Goal: Task Accomplishment & Management: Use online tool/utility

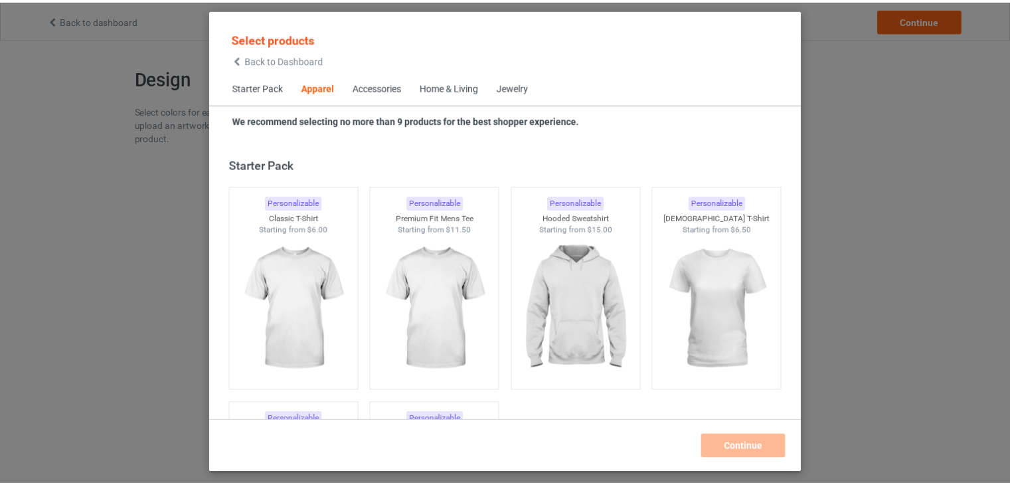
scroll to position [494, 0]
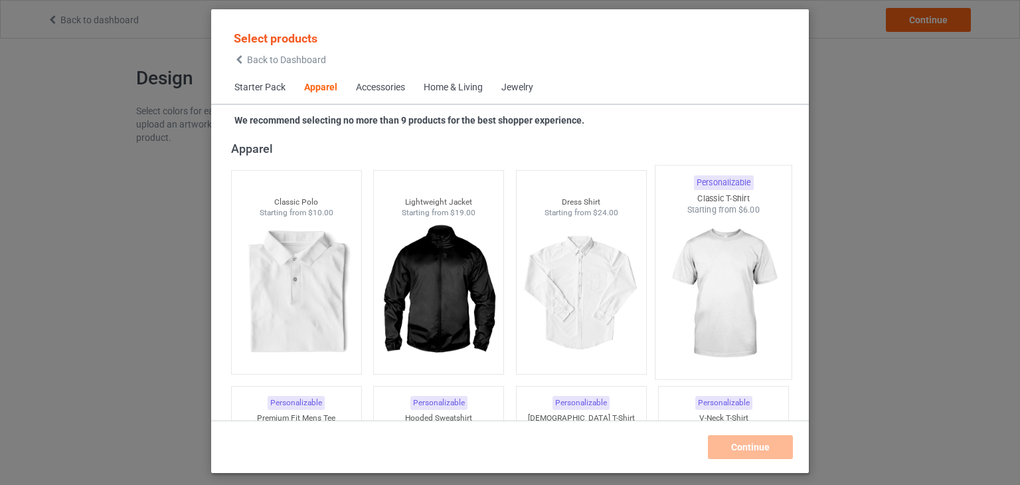
click at [717, 269] on img at bounding box center [723, 294] width 125 height 156
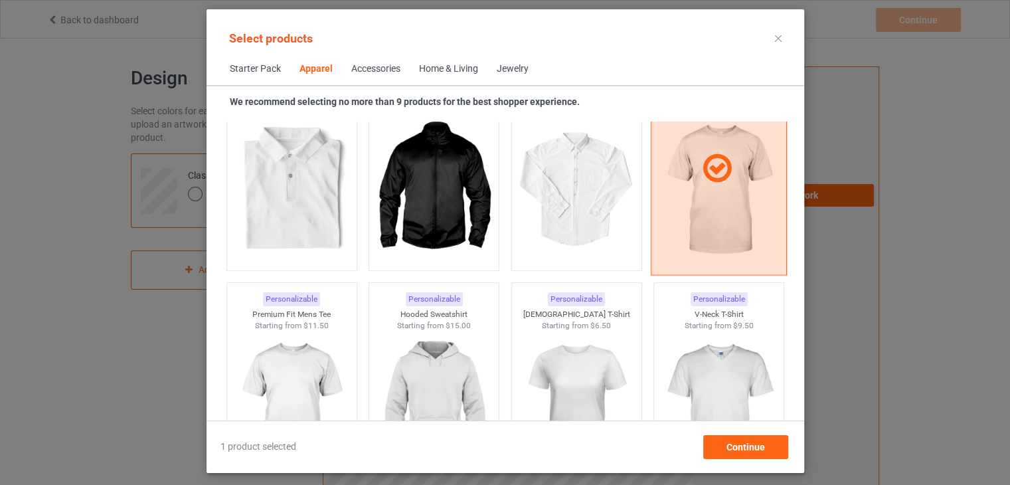
scroll to position [494, 0]
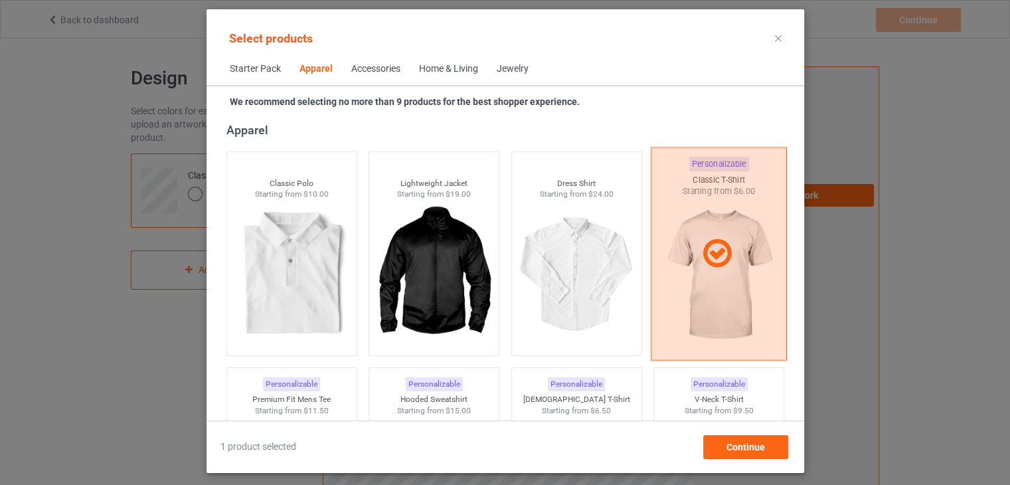
click at [709, 268] on icon at bounding box center [717, 253] width 39 height 33
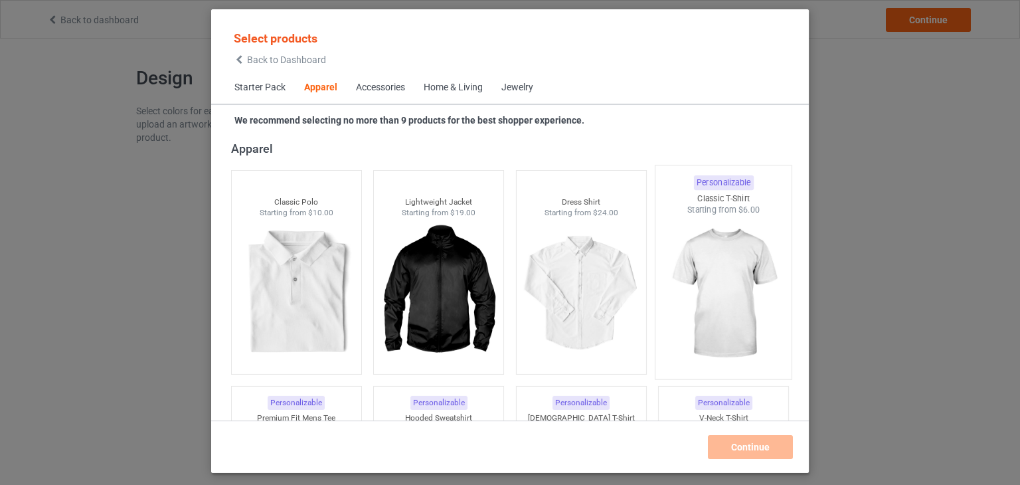
click at [712, 297] on img at bounding box center [723, 294] width 125 height 156
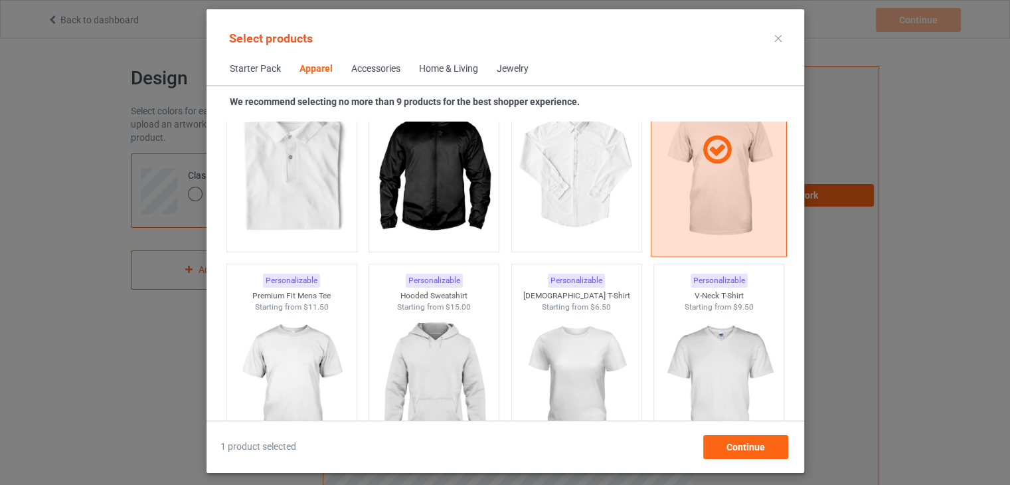
scroll to position [671, 0]
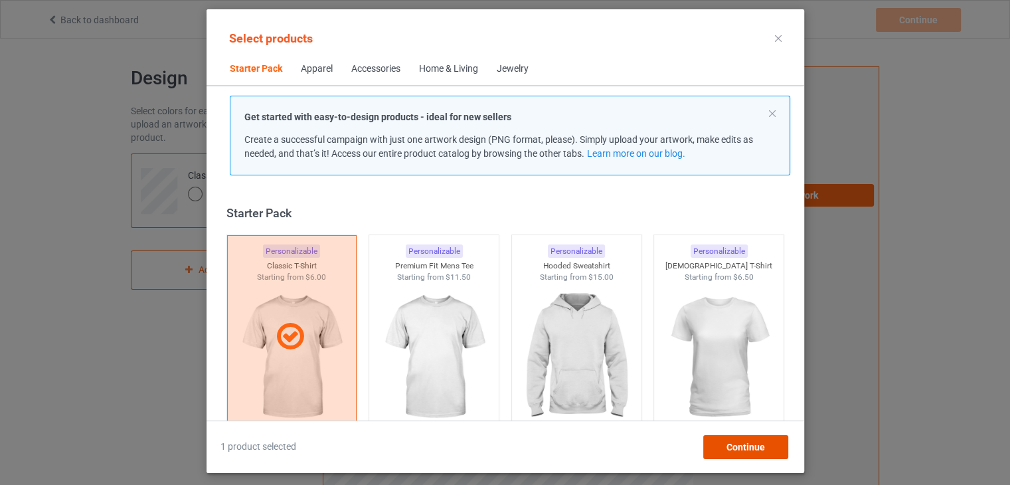
click at [734, 449] on span "Continue" at bounding box center [745, 447] width 39 height 11
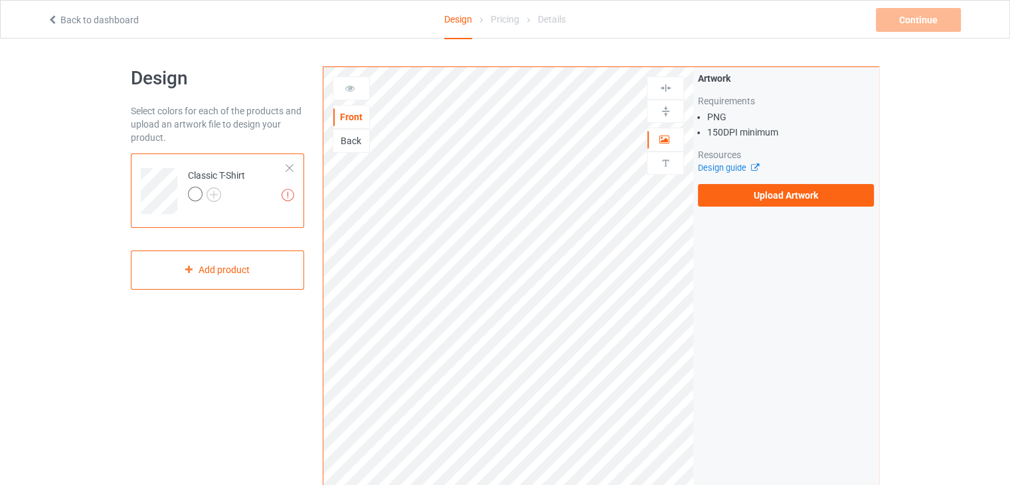
click at [58, 18] on link "Back to dashboard" at bounding box center [93, 20] width 92 height 11
click at [245, 254] on div "Add product" at bounding box center [217, 269] width 173 height 39
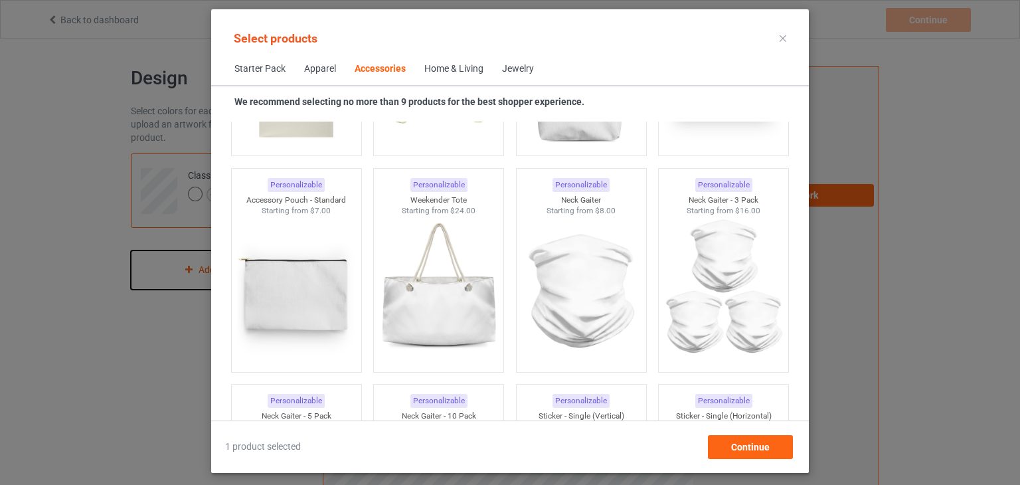
scroll to position [4212, 0]
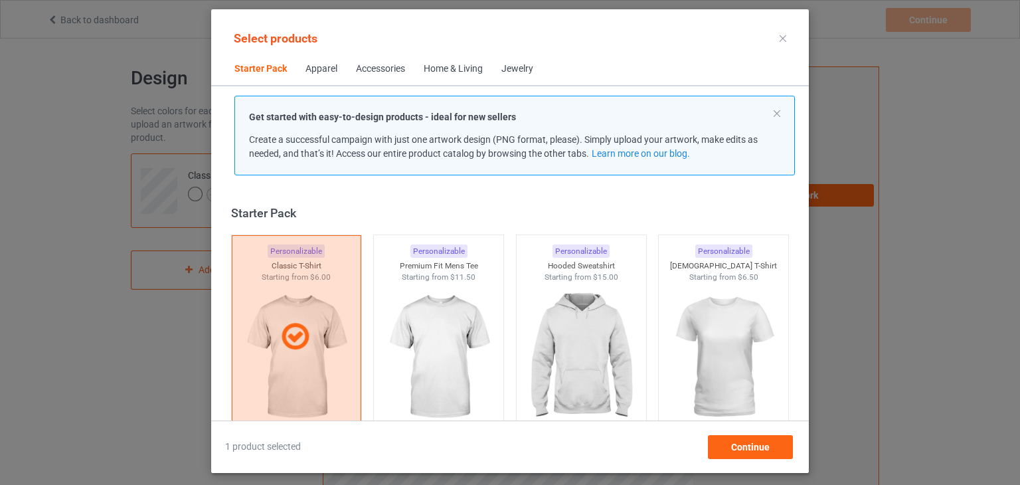
click at [782, 38] on icon at bounding box center [782, 38] width 7 height 7
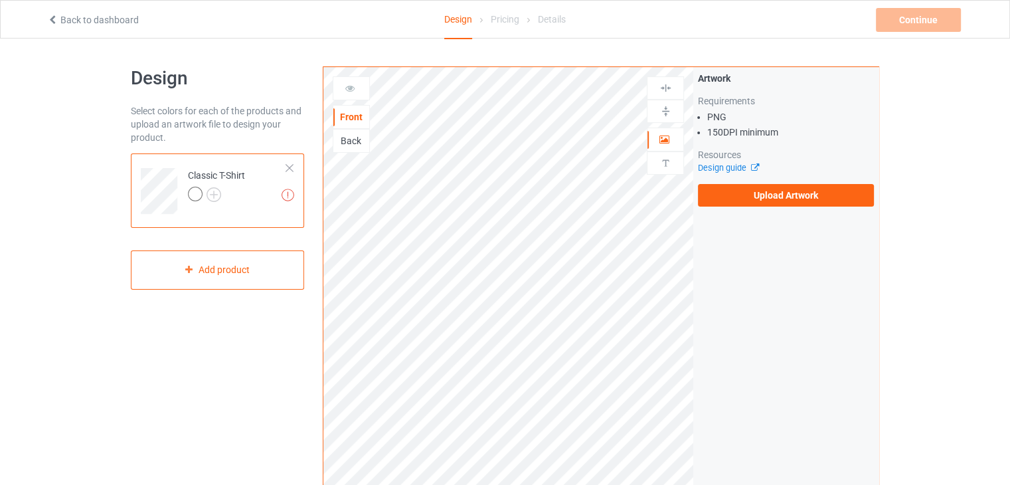
click at [62, 23] on link "Back to dashboard" at bounding box center [93, 20] width 92 height 11
